Goal: Navigation & Orientation: Find specific page/section

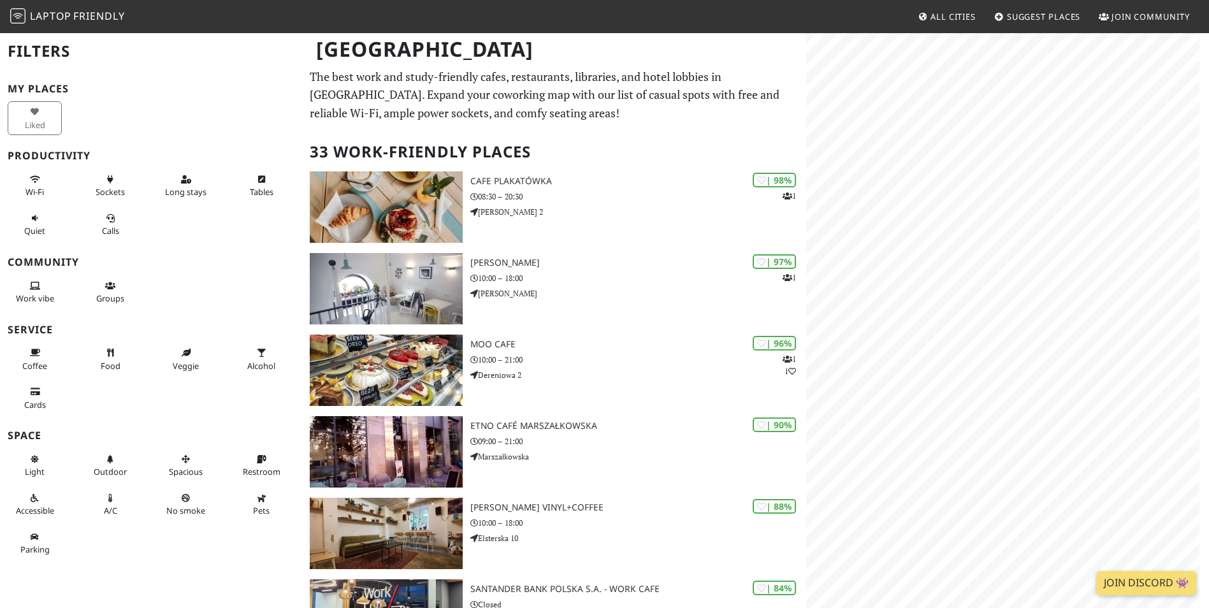
scroll to position [382, 0]
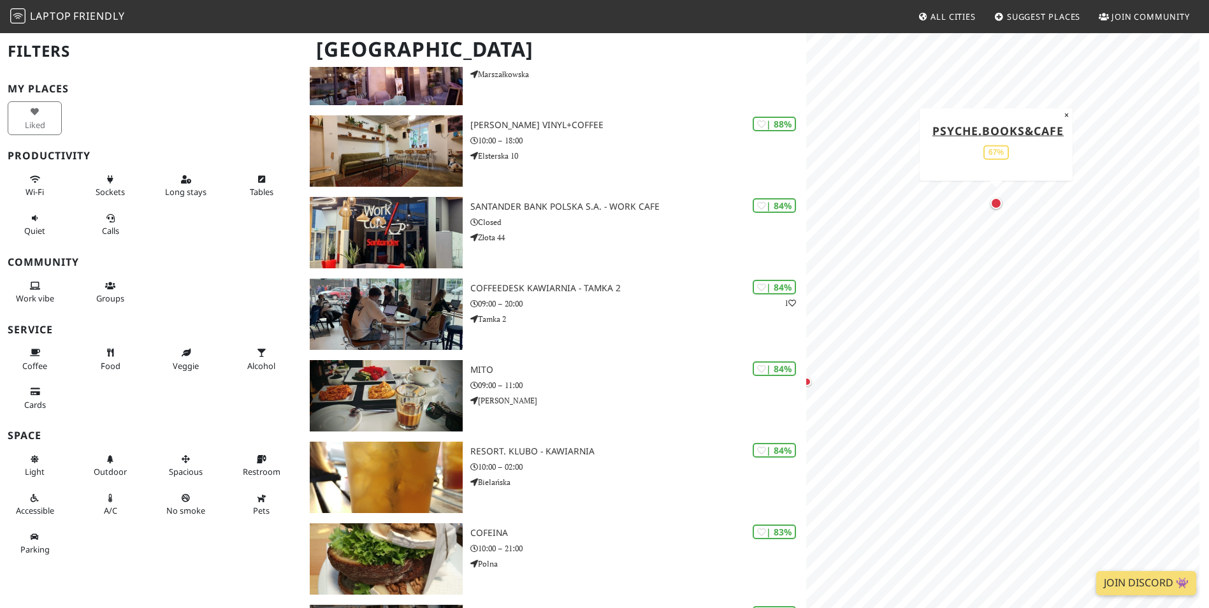
click at [998, 205] on div "Map marker" at bounding box center [996, 203] width 11 height 11
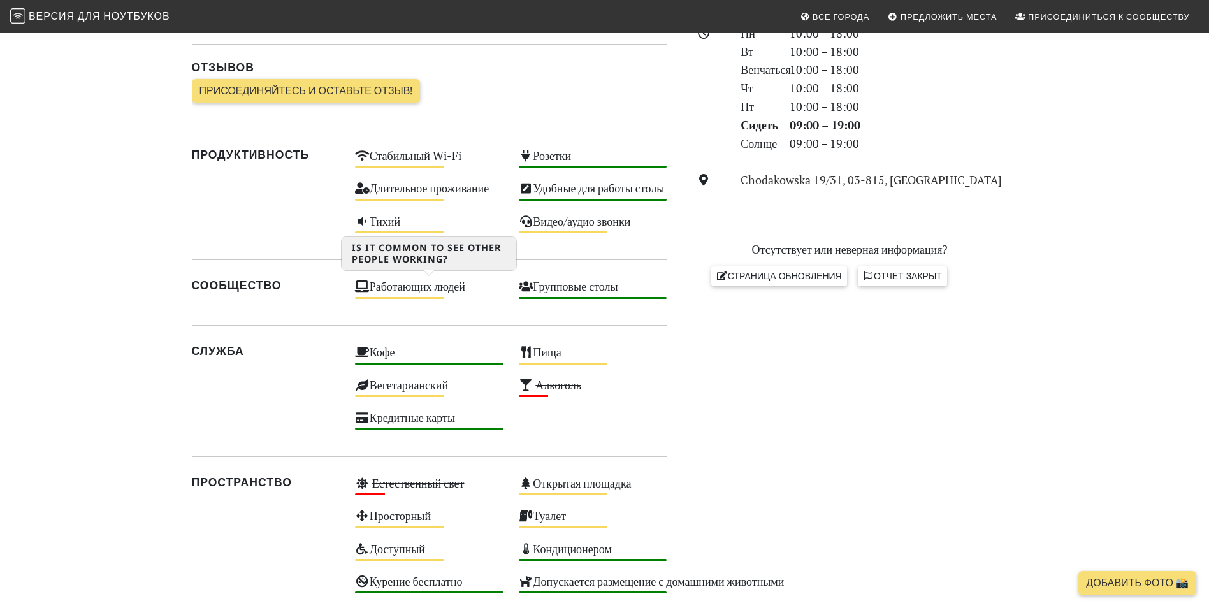
scroll to position [382, 0]
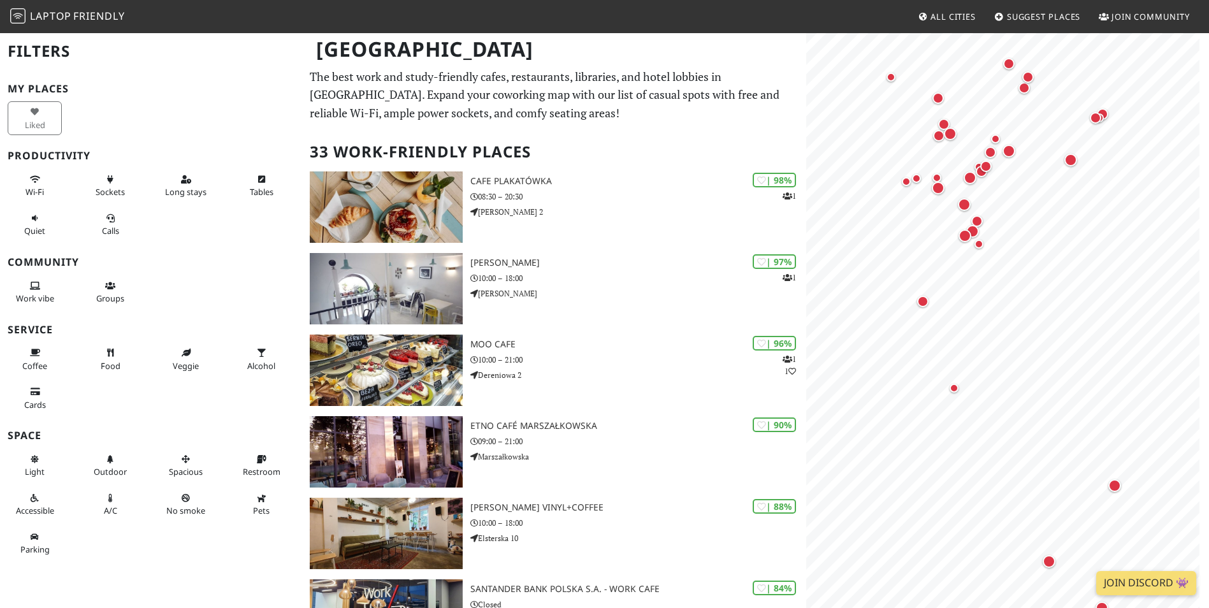
click at [347, 18] on nav "Laptop Friendly All Cities Suggest Places Join Community" at bounding box center [604, 16] width 1209 height 33
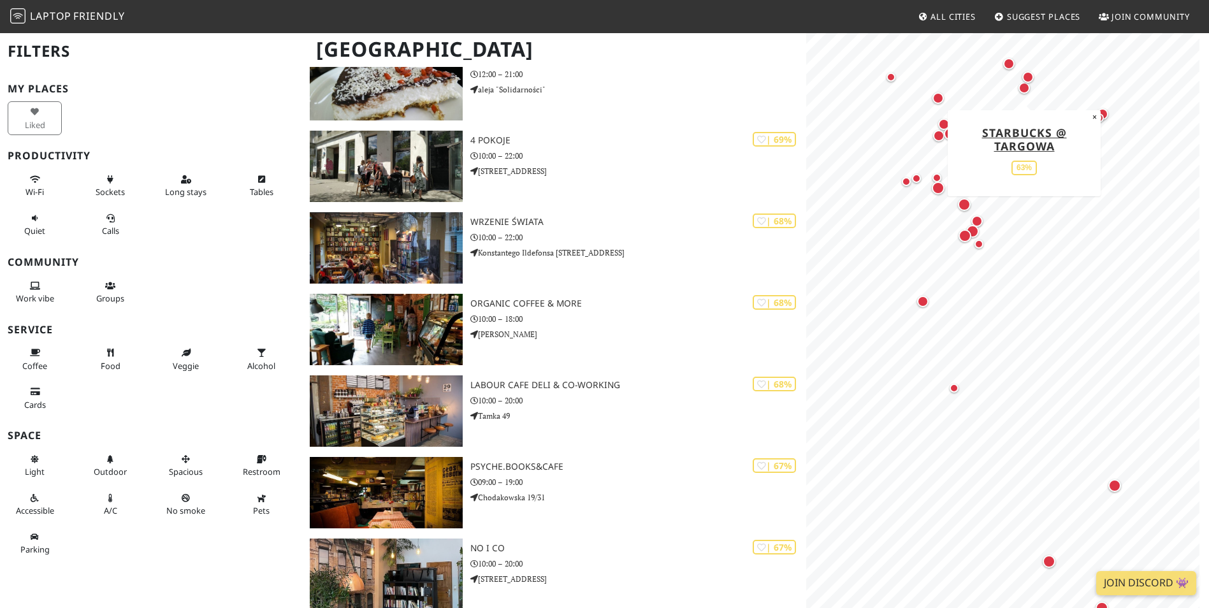
scroll to position [1339, 0]
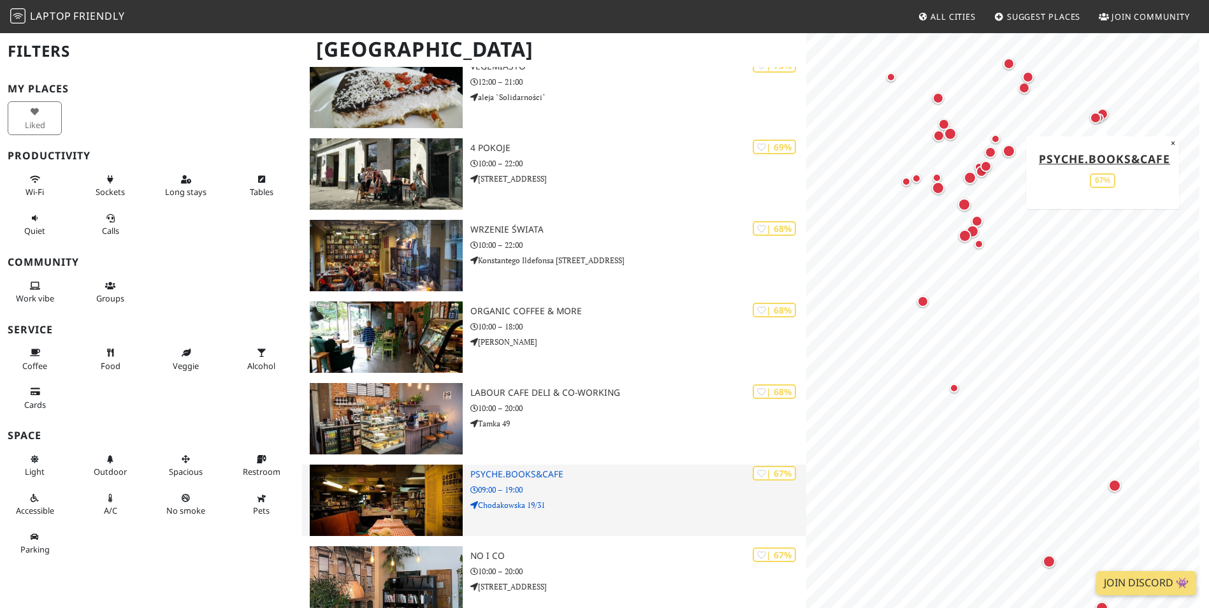
click at [516, 472] on h3 "Psyche.Books&Cafe" at bounding box center [638, 474] width 336 height 11
